Goal: Register for event/course

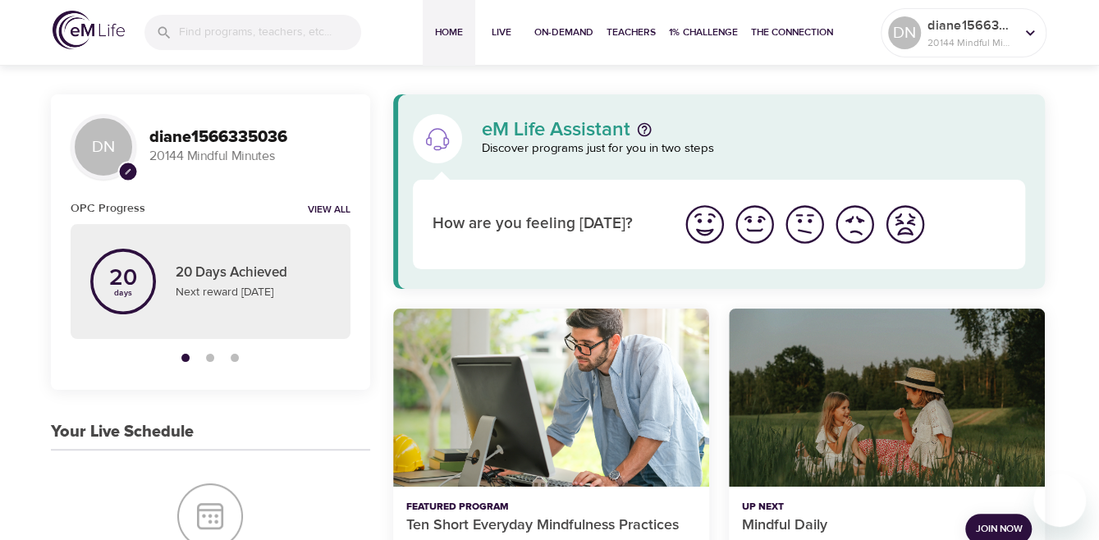
scroll to position [246, 0]
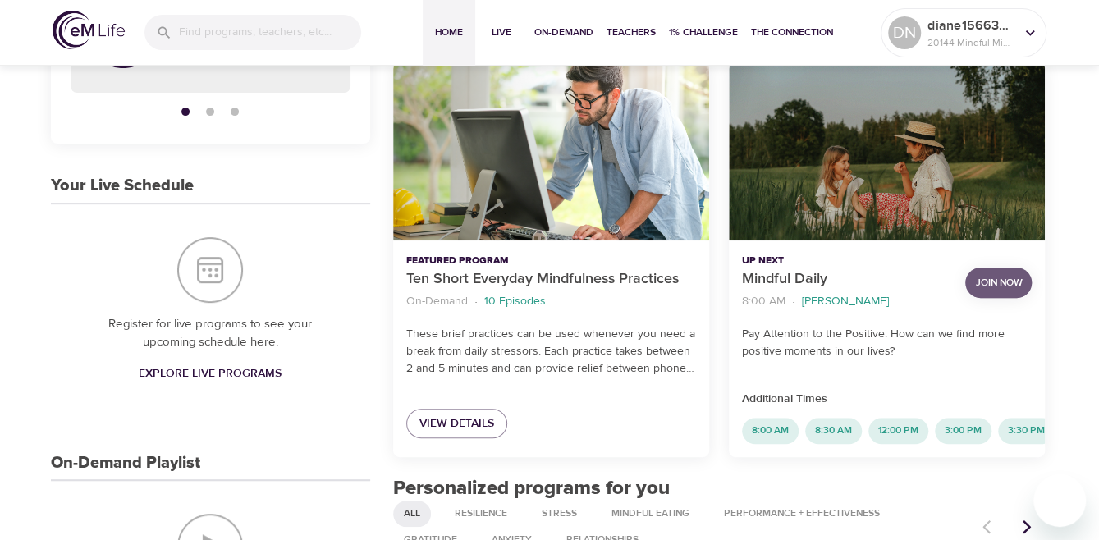
click at [1001, 273] on button "Join Now" at bounding box center [998, 282] width 66 height 30
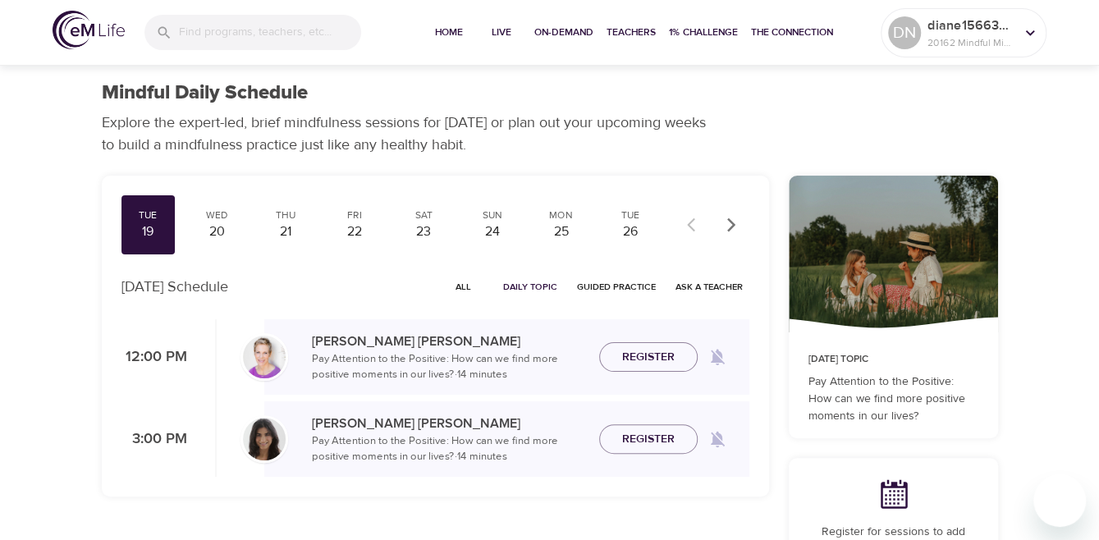
scroll to position [82, 0]
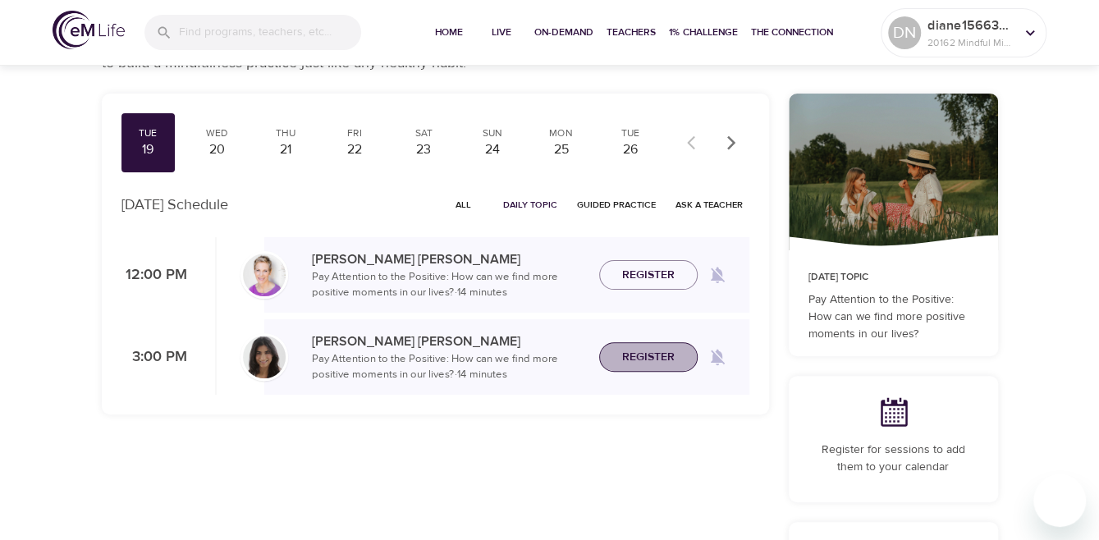
click at [651, 352] on span "Register" at bounding box center [648, 357] width 53 height 21
